Goal: Information Seeking & Learning: Learn about a topic

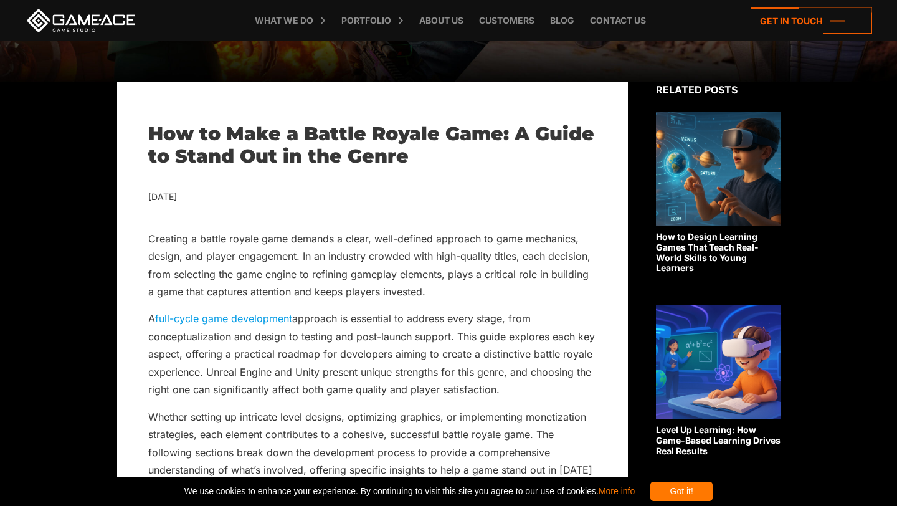
scroll to position [377, 0]
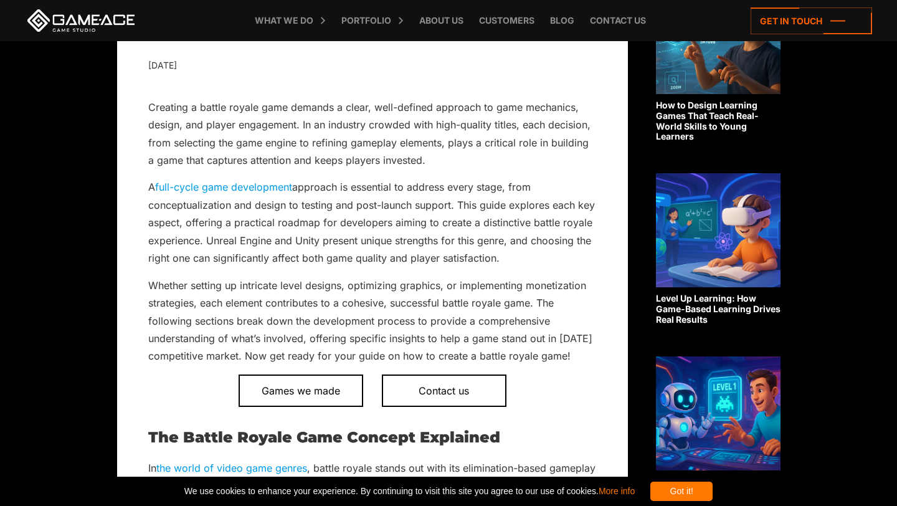
click at [398, 257] on p "A full-cycle game development approach is essential to address every stage, fro…" at bounding box center [372, 222] width 448 height 88
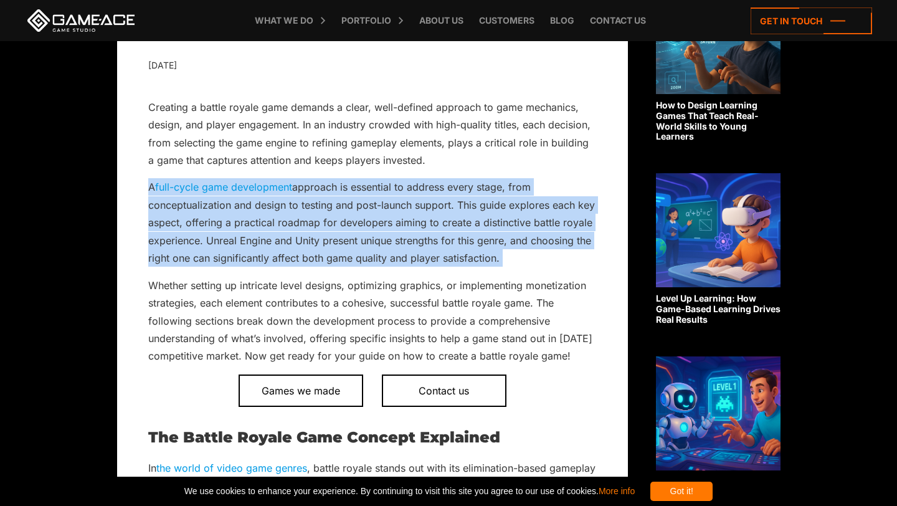
click at [398, 257] on p "A full-cycle game development approach is essential to address every stage, fro…" at bounding box center [372, 222] width 448 height 88
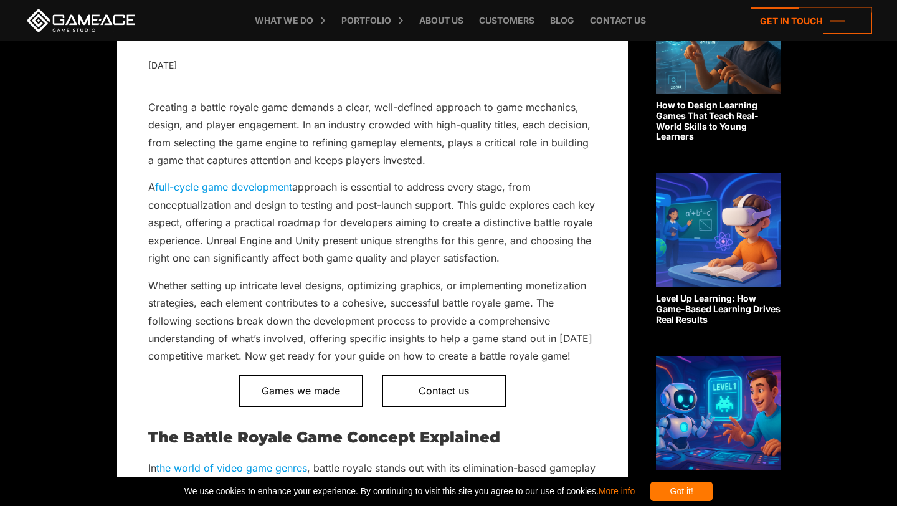
click at [401, 315] on p "Whether setting up intricate level designs, optimizing graphics, or implementin…" at bounding box center [372, 320] width 448 height 88
click at [400, 315] on p "Whether setting up intricate level designs, optimizing graphics, or implementin…" at bounding box center [372, 320] width 448 height 88
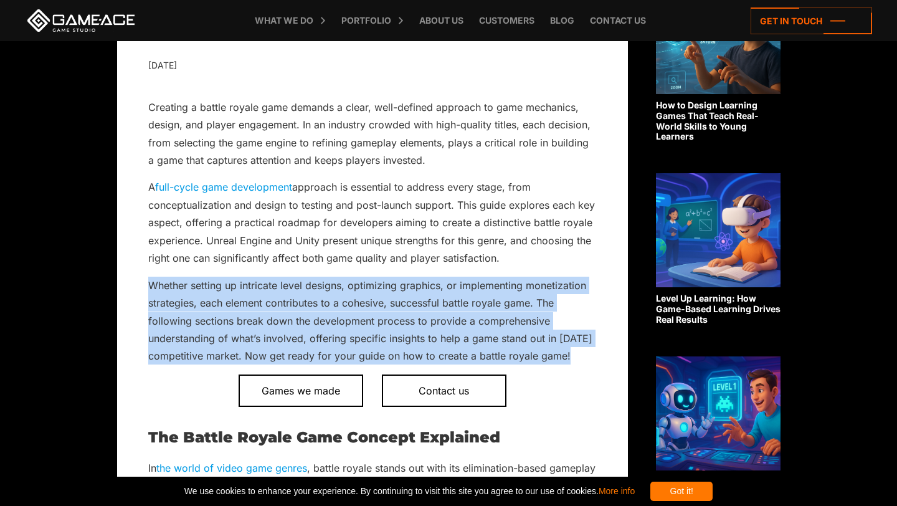
click at [400, 315] on p "Whether setting up intricate level designs, optimizing graphics, or implementin…" at bounding box center [372, 320] width 448 height 88
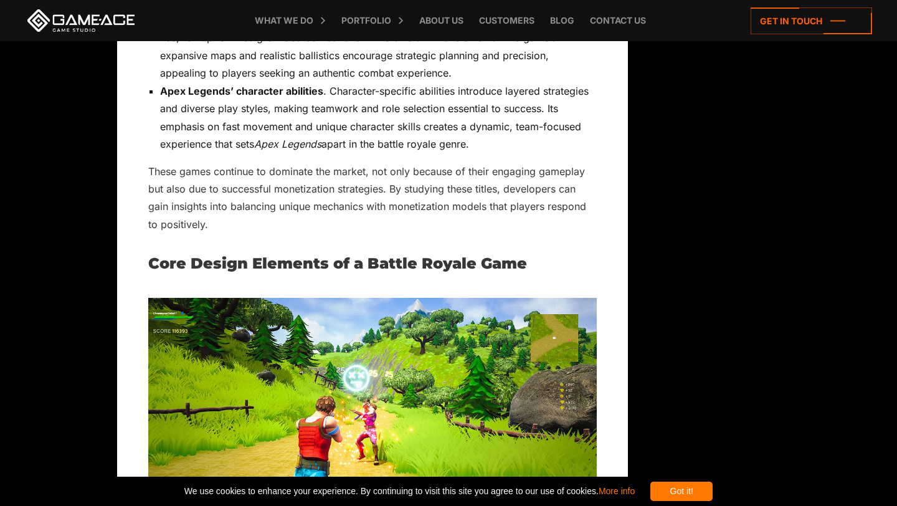
scroll to position [1755, 0]
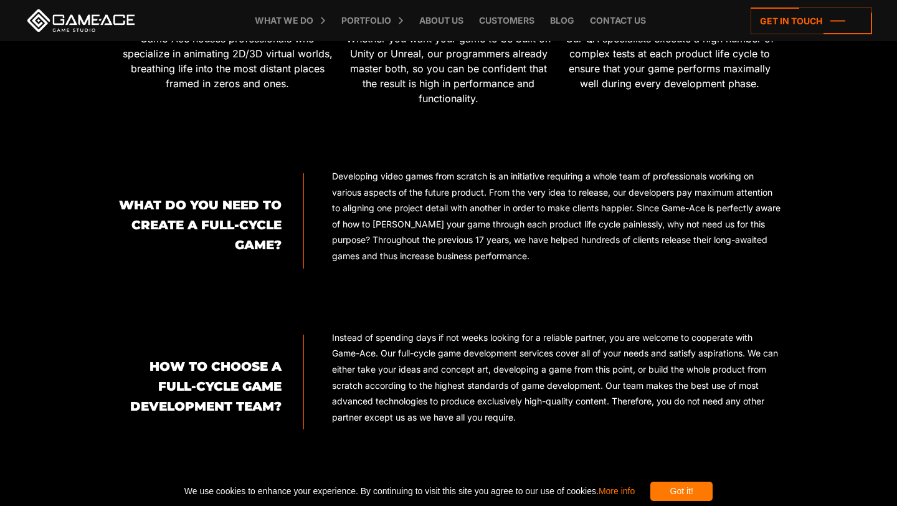
scroll to position [833, 0]
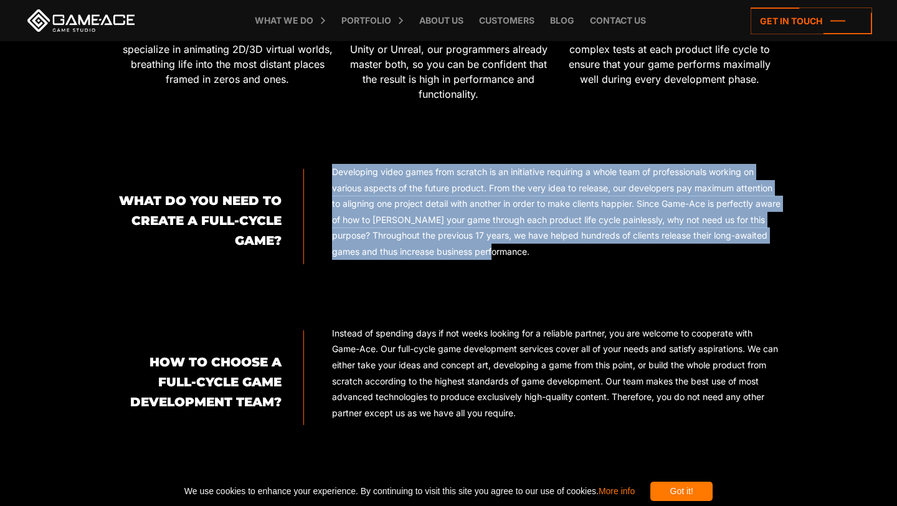
drag, startPoint x: 322, startPoint y: 170, endPoint x: 629, endPoint y: 260, distance: 319.8
click at [629, 260] on div "Developing video games from scratch is an initiative requiring a whole team of …" at bounding box center [542, 216] width 476 height 105
click at [412, 216] on p "Developing video games from scratch is an initiative requiring a whole team of …" at bounding box center [556, 212] width 448 height 96
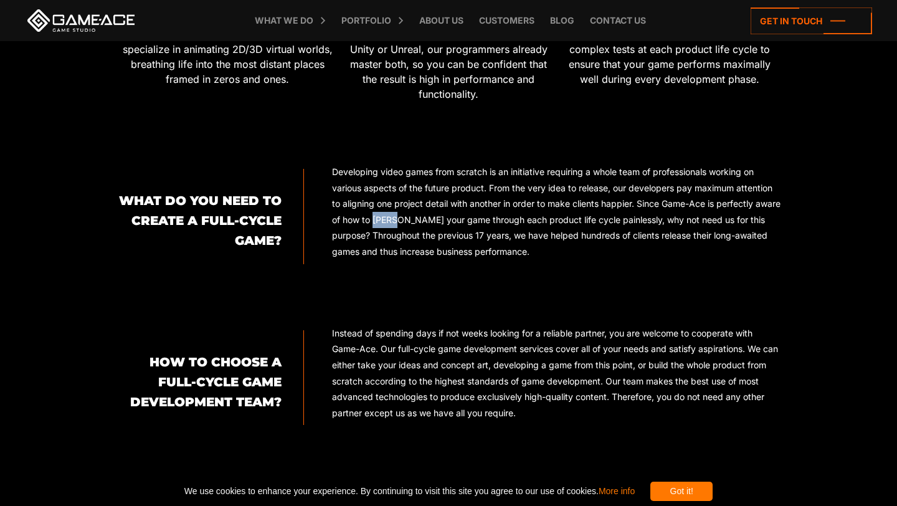
click at [412, 216] on p "Developing video games from scratch is an initiative requiring a whole team of …" at bounding box center [556, 212] width 448 height 96
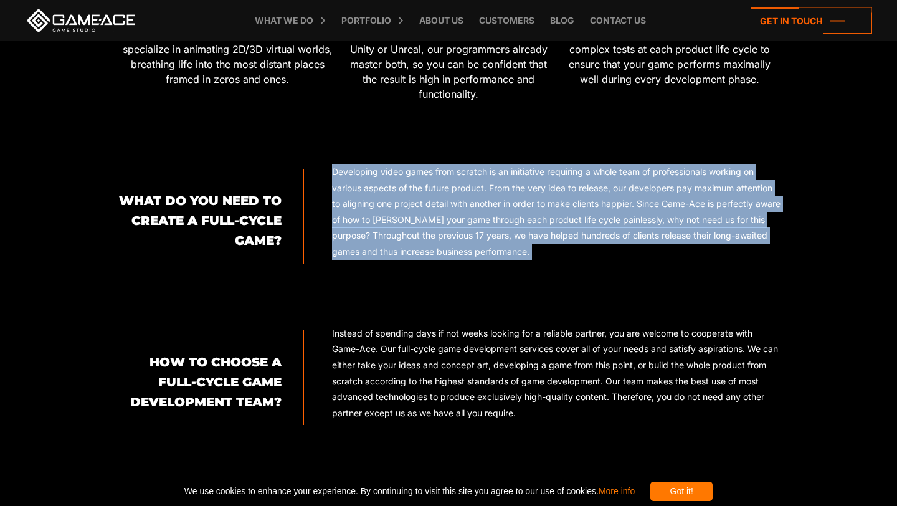
click at [412, 216] on p "Developing video games from scratch is an initiative requiring a whole team of …" at bounding box center [556, 212] width 448 height 96
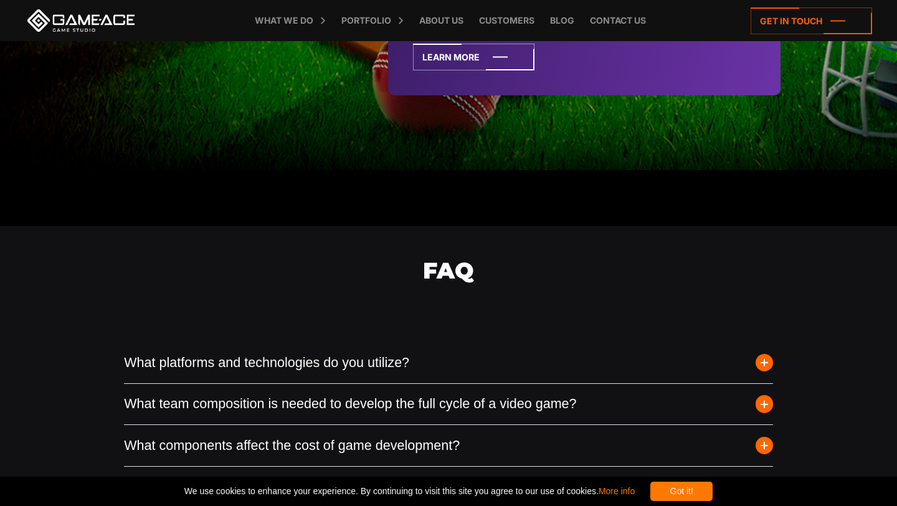
scroll to position [3487, 0]
